Goal: Task Accomplishment & Management: Manage account settings

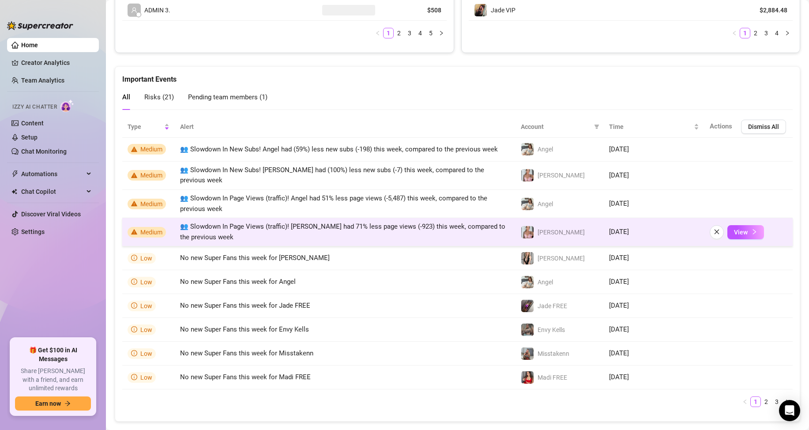
scroll to position [489, 0]
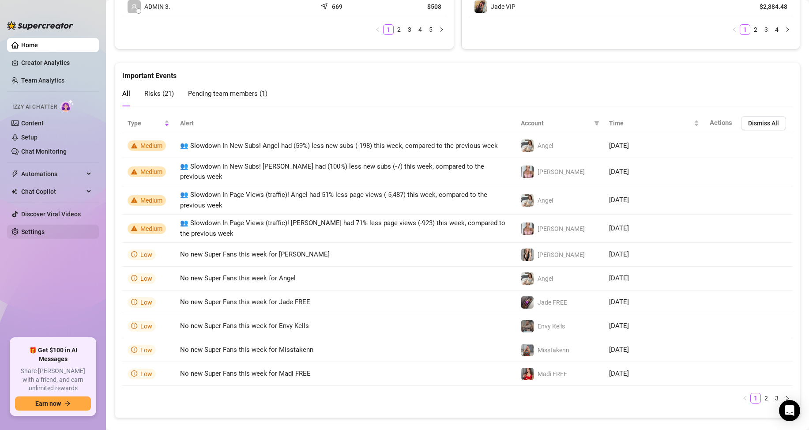
click at [45, 232] on link "Settings" at bounding box center [32, 231] width 23 height 7
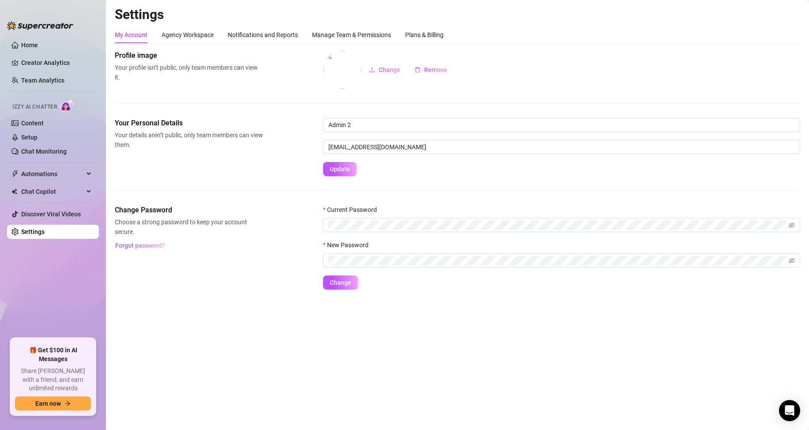
click at [329, 26] on div "Settings My Account Agency Workspace Notifications and Reports Manage Team & Pe…" at bounding box center [457, 153] width 685 height 294
click at [327, 34] on div "Manage Team & Permissions" at bounding box center [351, 35] width 79 height 10
click at [339, 35] on div "Manage Team & Permissions" at bounding box center [351, 35] width 79 height 10
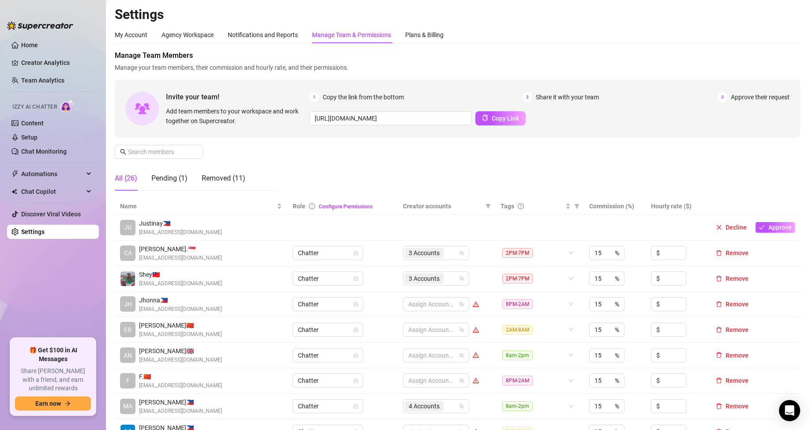
scroll to position [44, 0]
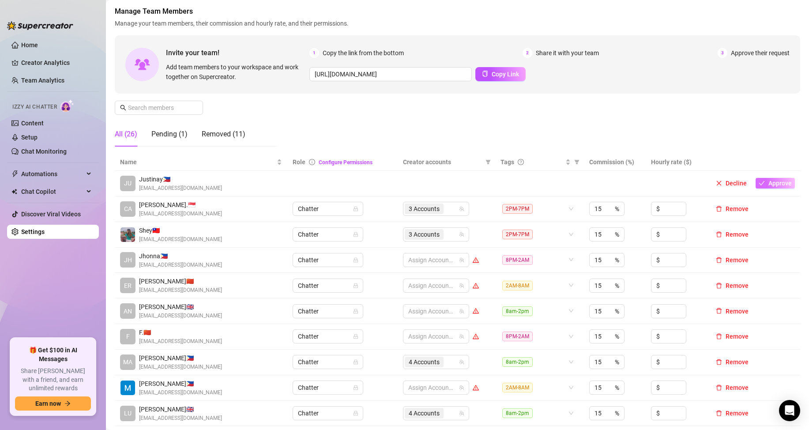
click at [768, 183] on span "Approve" at bounding box center [779, 183] width 23 height 7
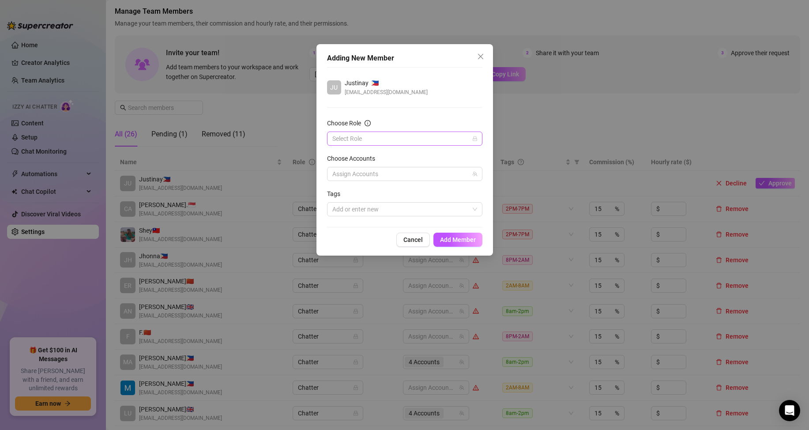
click at [380, 139] on input "Choose Role" at bounding box center [400, 138] width 137 height 13
click at [352, 156] on div "Chatter" at bounding box center [404, 156] width 141 height 10
click at [372, 215] on div "Add or enter new" at bounding box center [404, 209] width 155 height 14
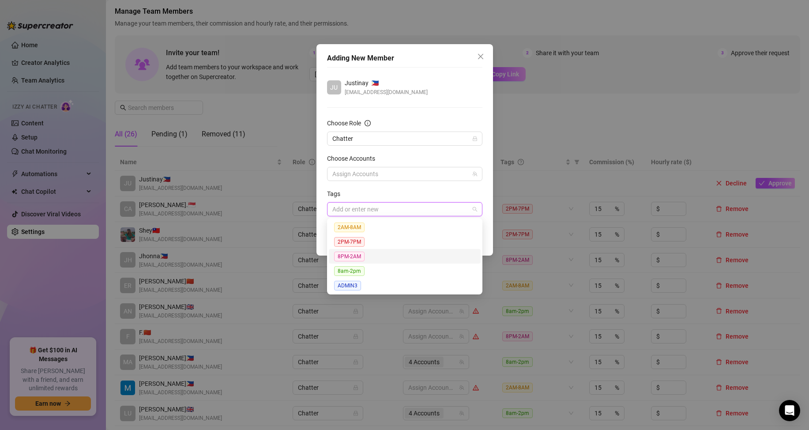
click at [358, 256] on span "8PM-2AM" at bounding box center [349, 256] width 30 height 10
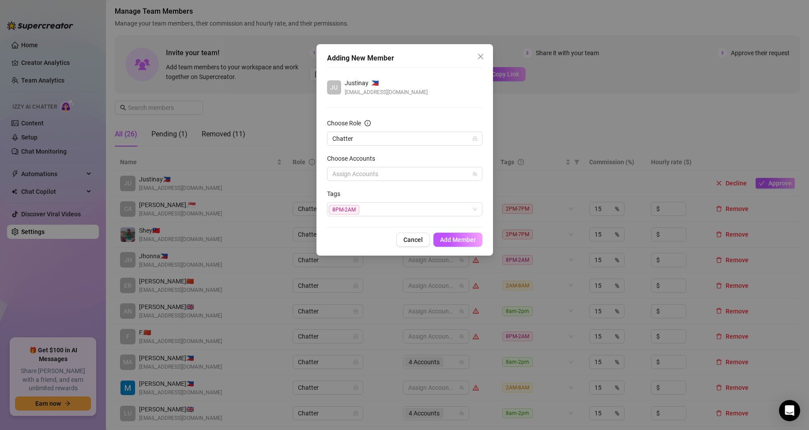
click at [401, 189] on div "Tags" at bounding box center [404, 195] width 155 height 13
click at [450, 237] on span "Add Member" at bounding box center [458, 239] width 36 height 7
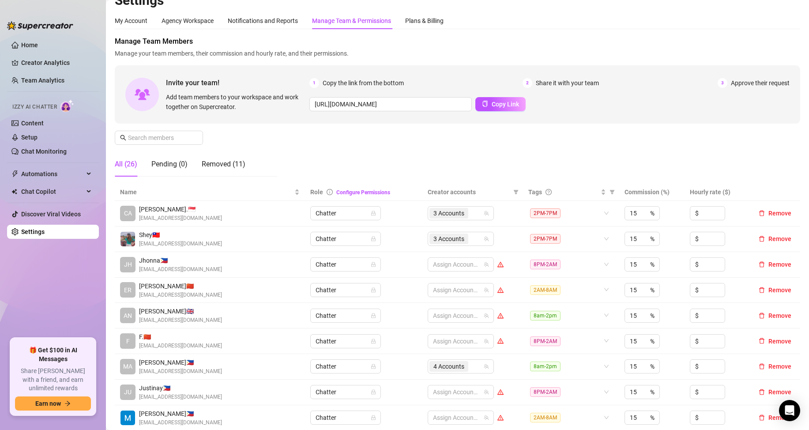
scroll to position [0, 0]
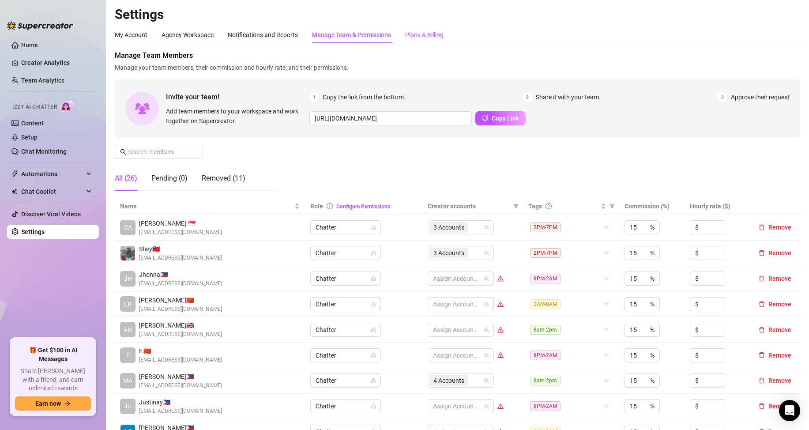
drag, startPoint x: 414, startPoint y: 33, endPoint x: 428, endPoint y: 19, distance: 20.0
click at [414, 32] on div "Plans & Billing" at bounding box center [424, 35] width 38 height 10
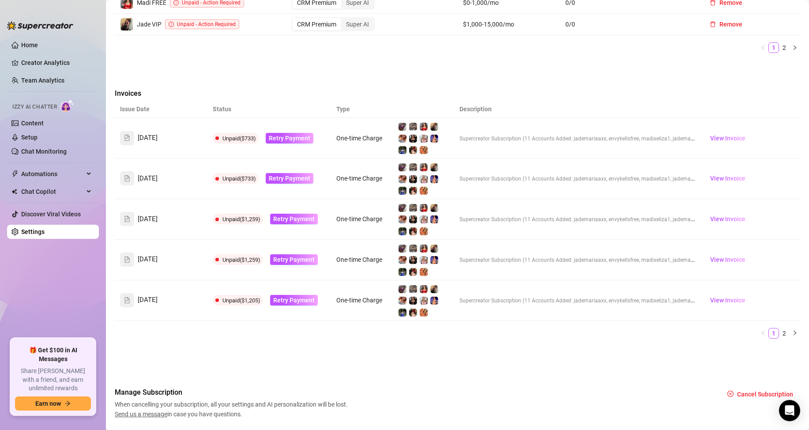
scroll to position [573, 0]
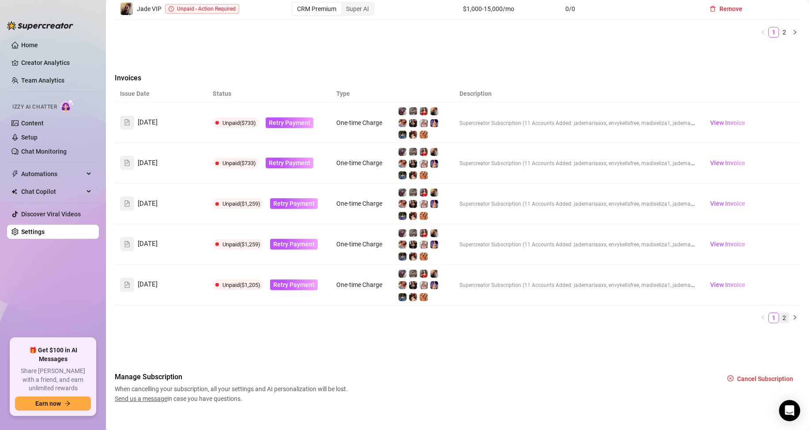
click at [779, 315] on link "2" at bounding box center [784, 318] width 10 height 10
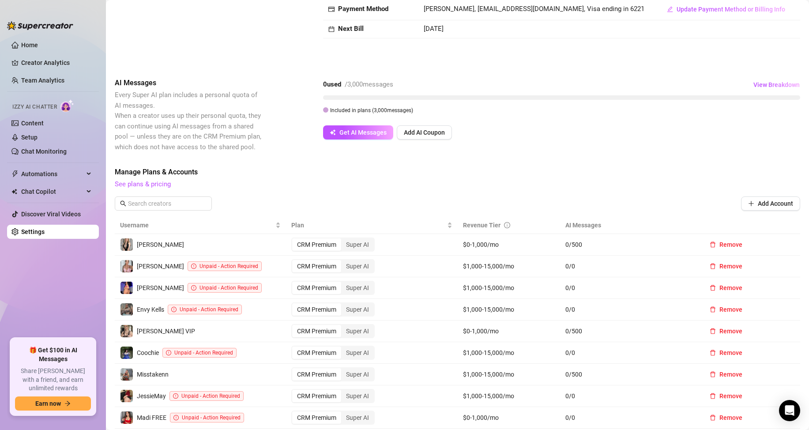
scroll to position [408, 0]
